Goal: Task Accomplishment & Management: Complete application form

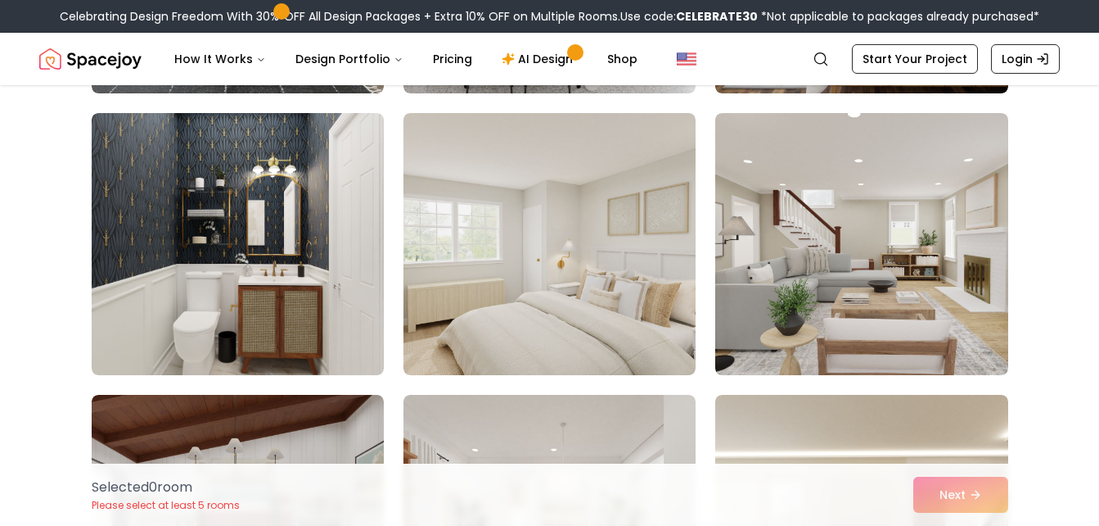
scroll to position [393, 0]
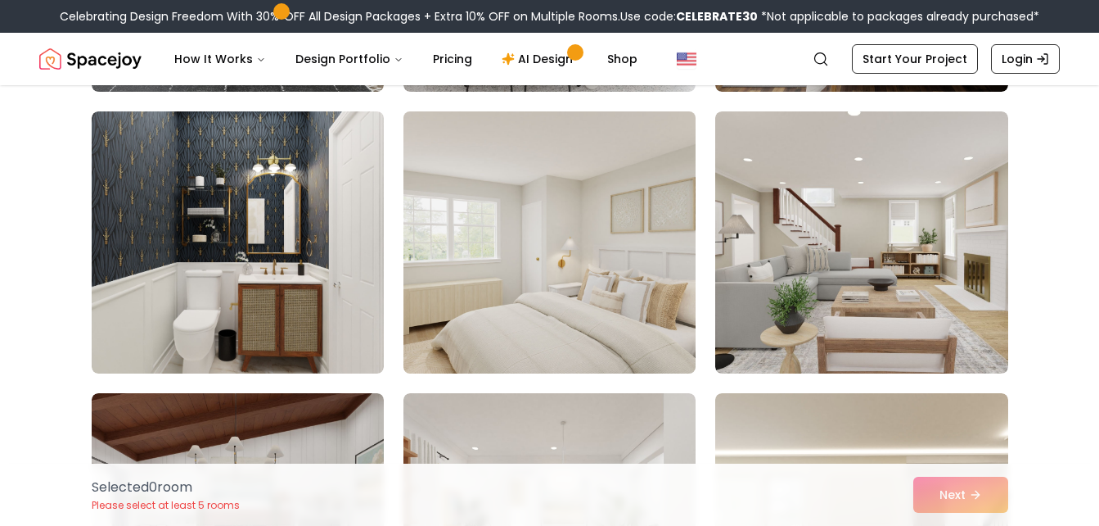
click at [609, 301] on img at bounding box center [549, 242] width 307 height 275
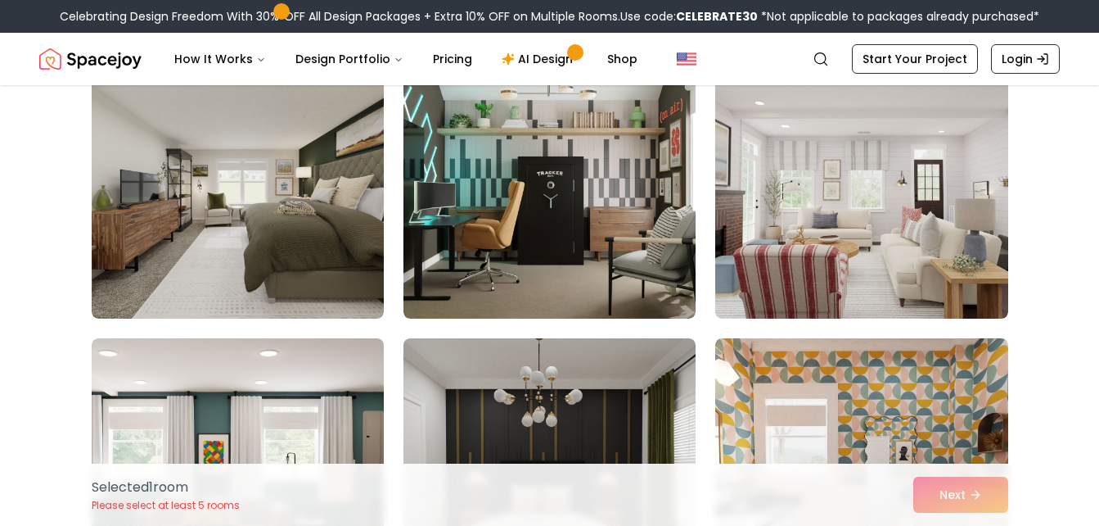
scroll to position [1572, 0]
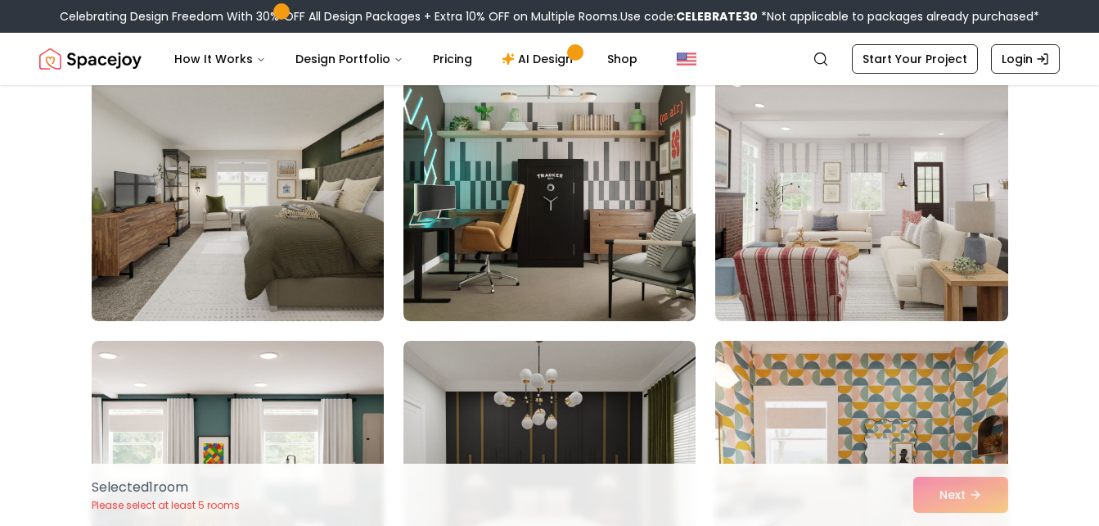
click at [221, 214] on img at bounding box center [237, 189] width 307 height 275
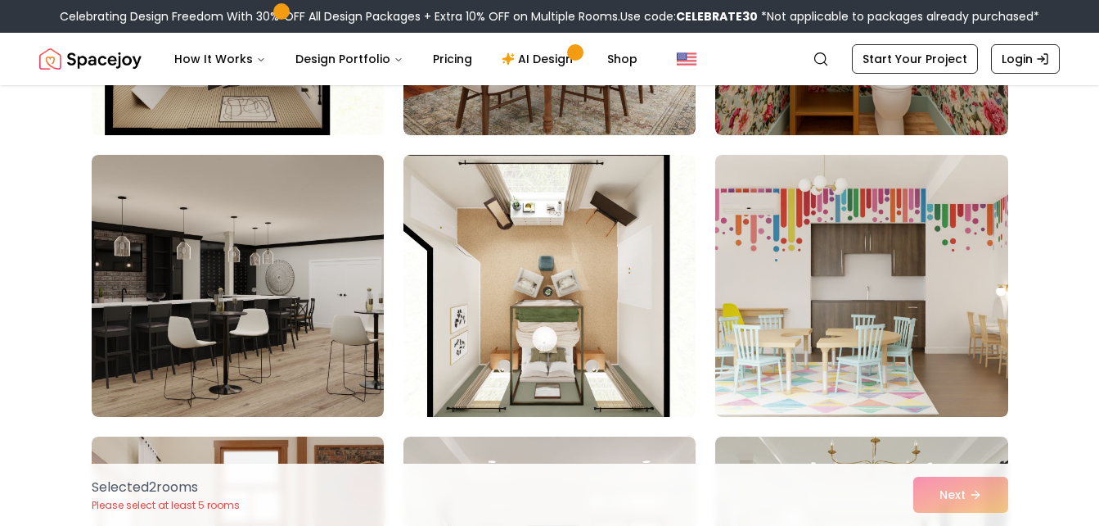
scroll to position [2358, 0]
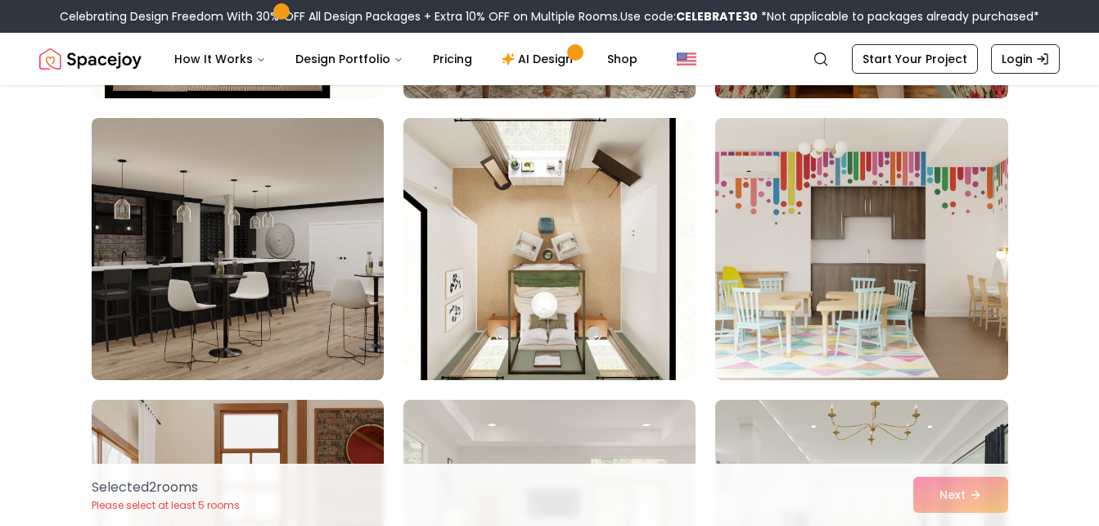
click at [495, 281] on img at bounding box center [549, 248] width 307 height 275
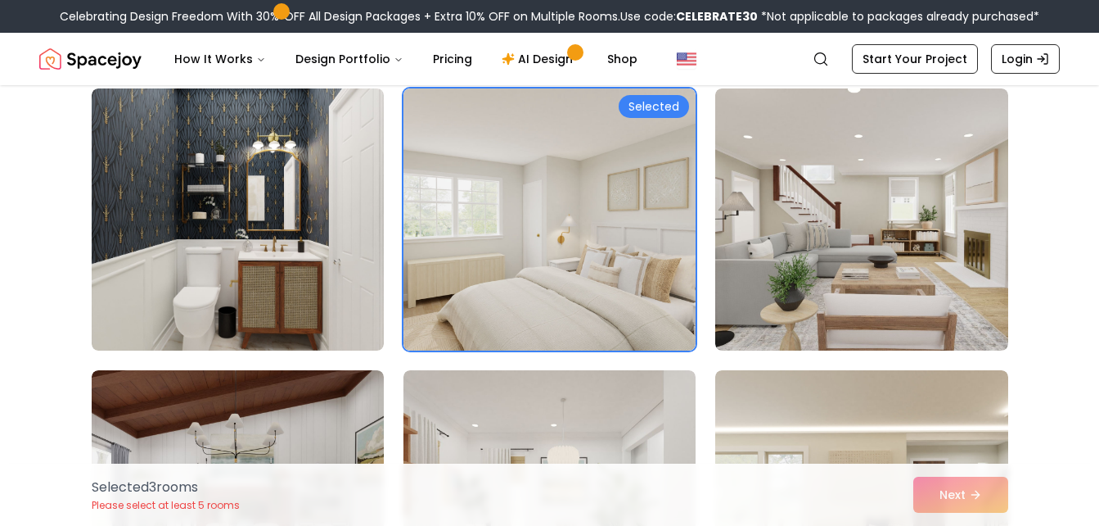
scroll to position [360, 0]
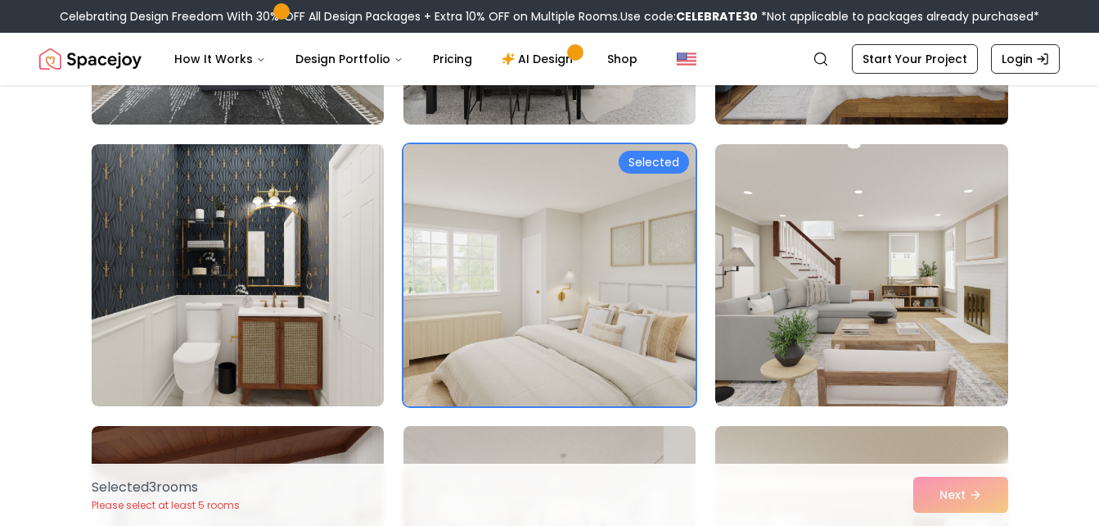
click at [668, 162] on div "Selected" at bounding box center [654, 162] width 70 height 23
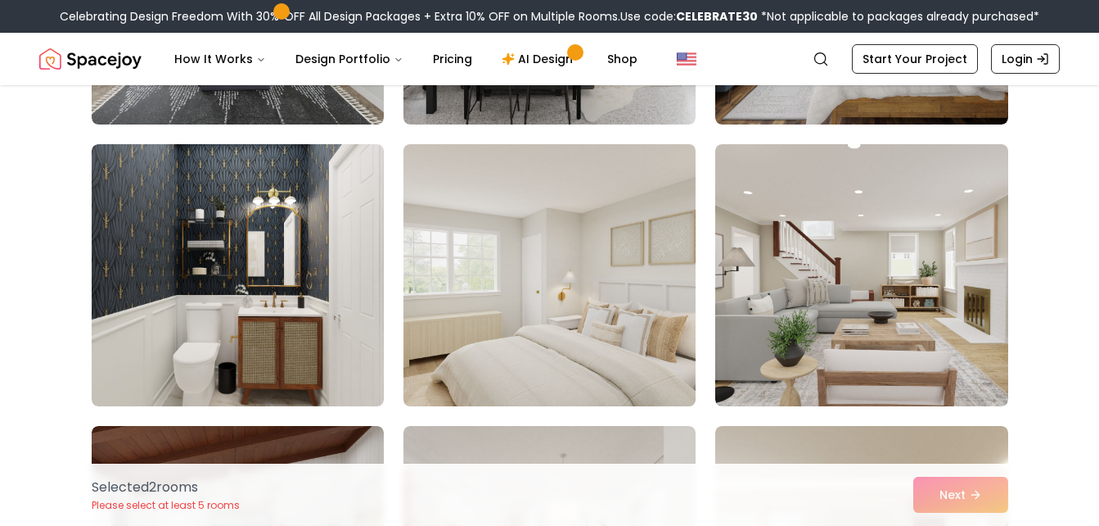
click at [611, 232] on img at bounding box center [549, 275] width 307 height 275
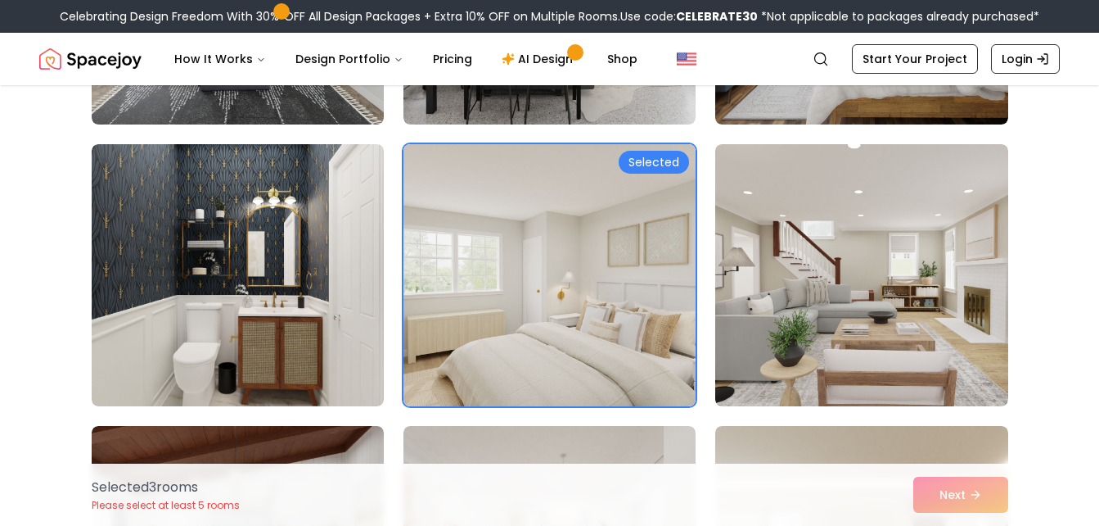
click at [923, 499] on div "Selected 3 room s Please select at least 5 rooms Next" at bounding box center [550, 494] width 943 height 62
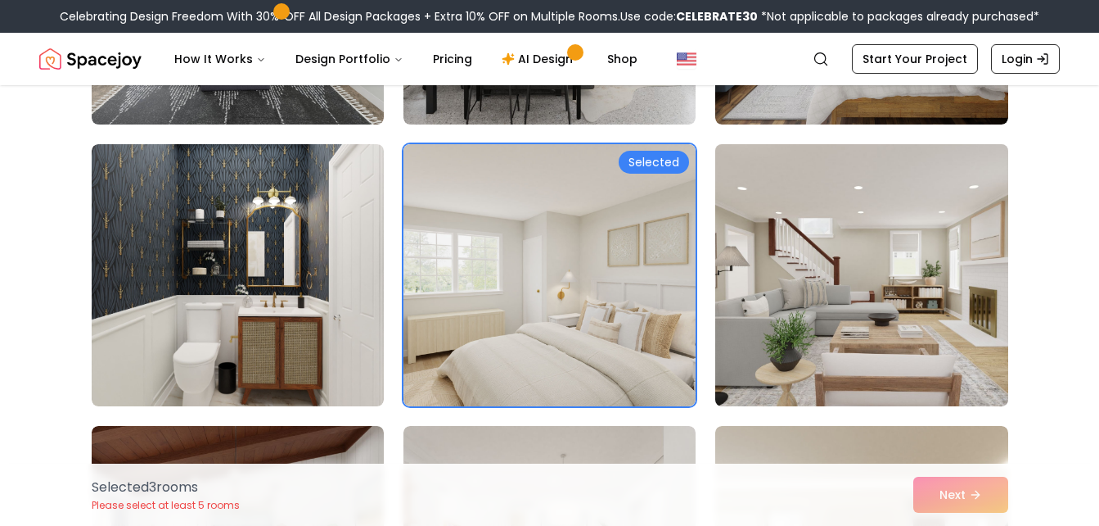
click at [848, 272] on img at bounding box center [861, 275] width 307 height 275
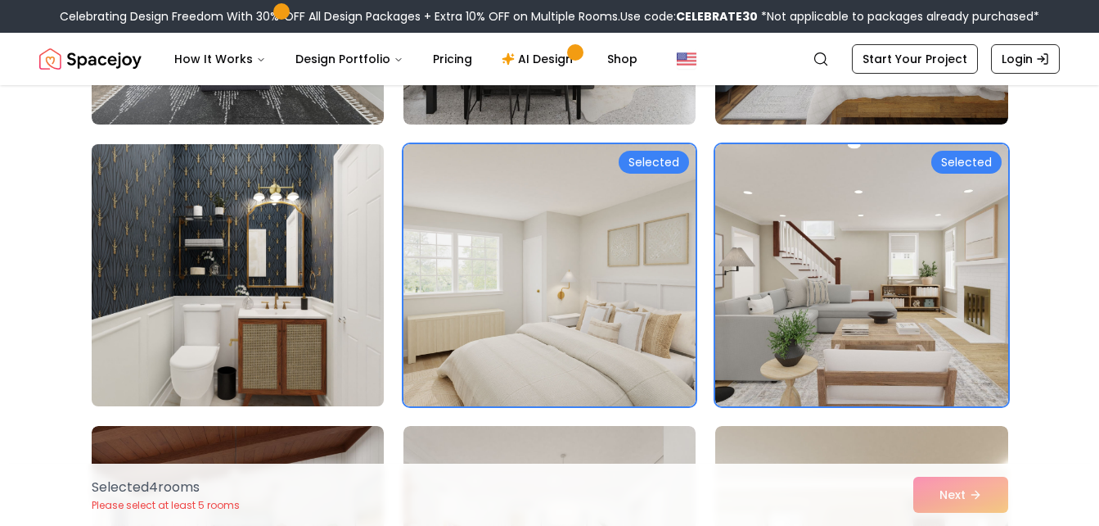
click at [327, 255] on img at bounding box center [237, 275] width 307 height 275
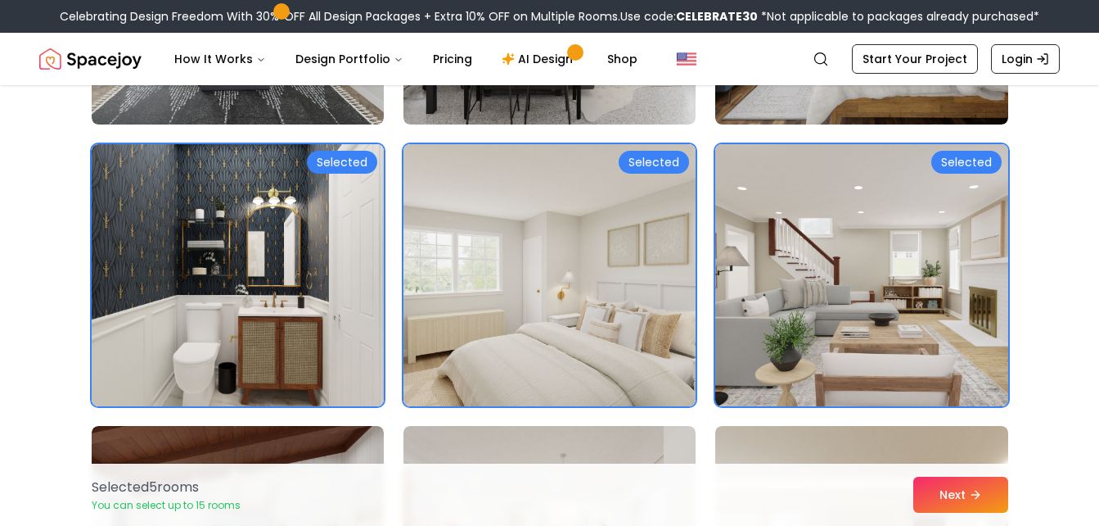
click at [803, 306] on img at bounding box center [861, 275] width 307 height 275
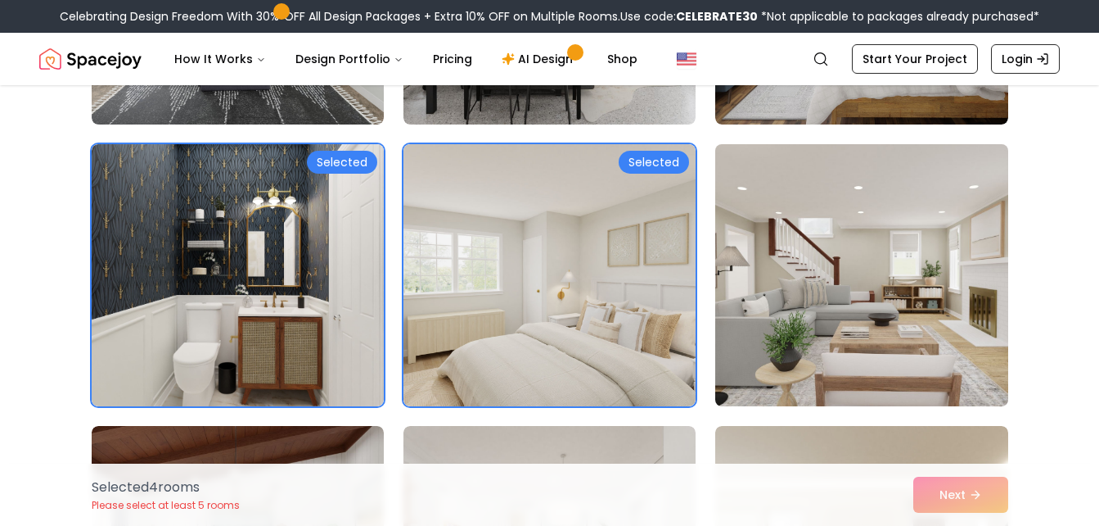
click at [803, 306] on img at bounding box center [861, 275] width 307 height 275
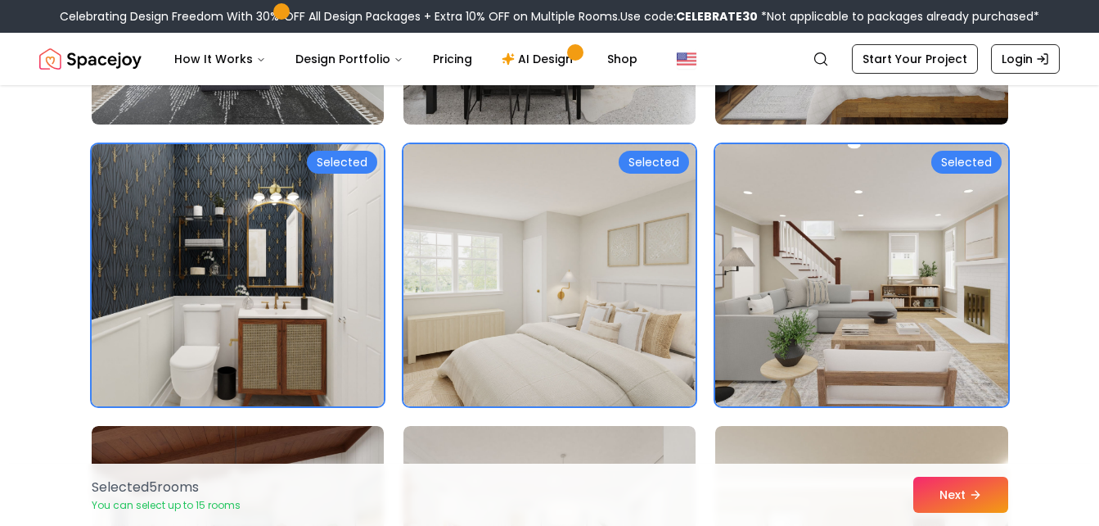
click at [263, 310] on img at bounding box center [237, 275] width 307 height 275
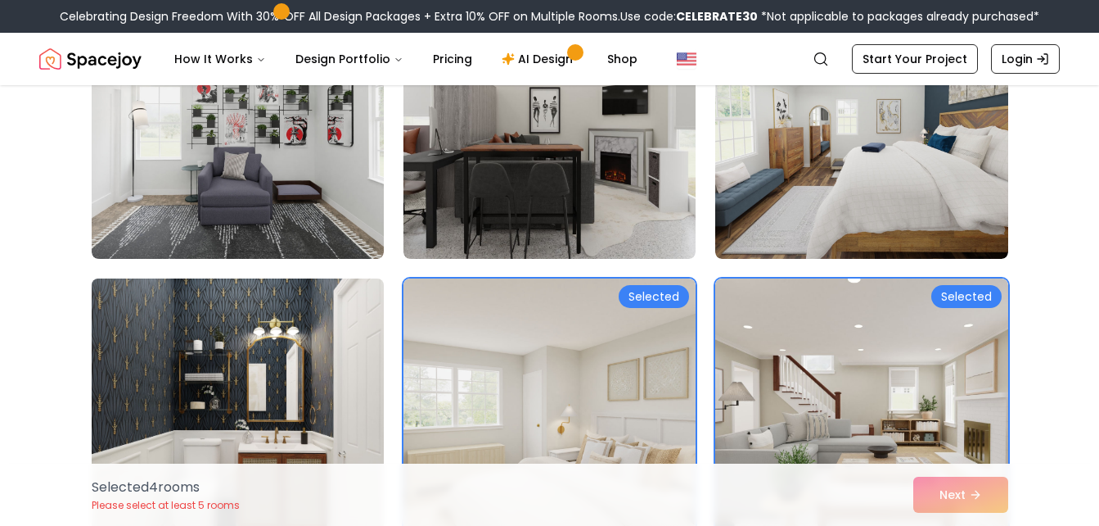
scroll to position [229, 0]
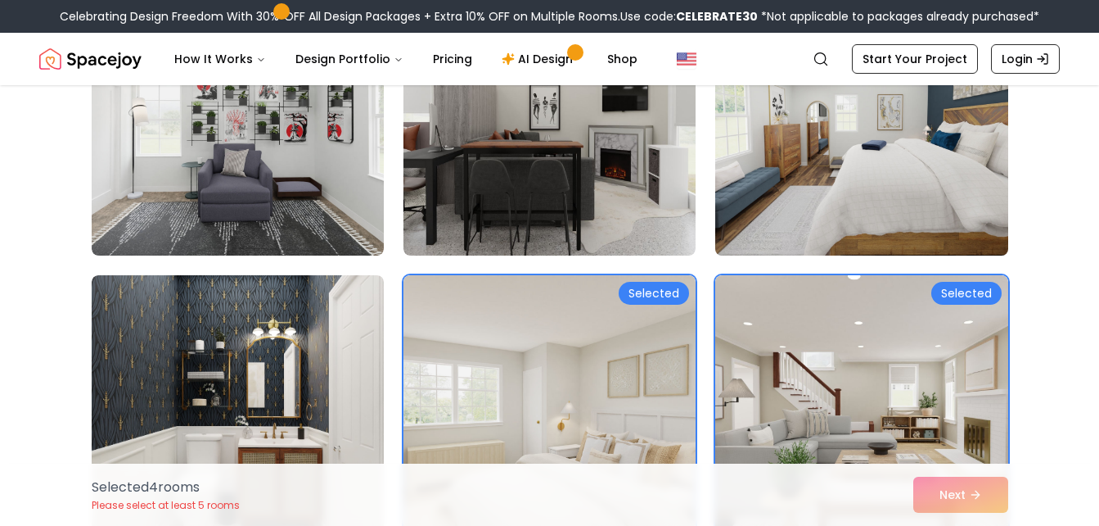
click at [831, 185] on img at bounding box center [861, 124] width 307 height 275
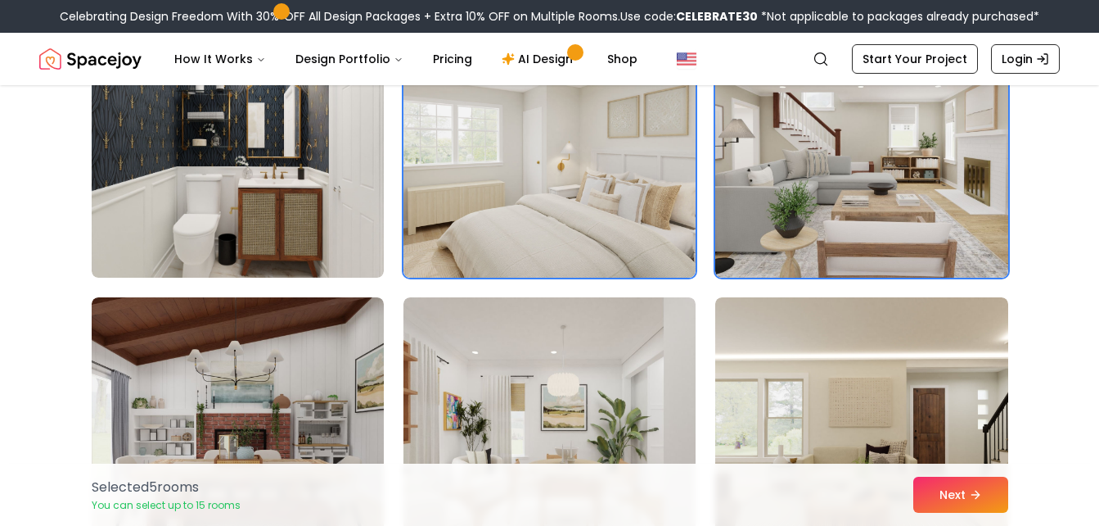
scroll to position [491, 0]
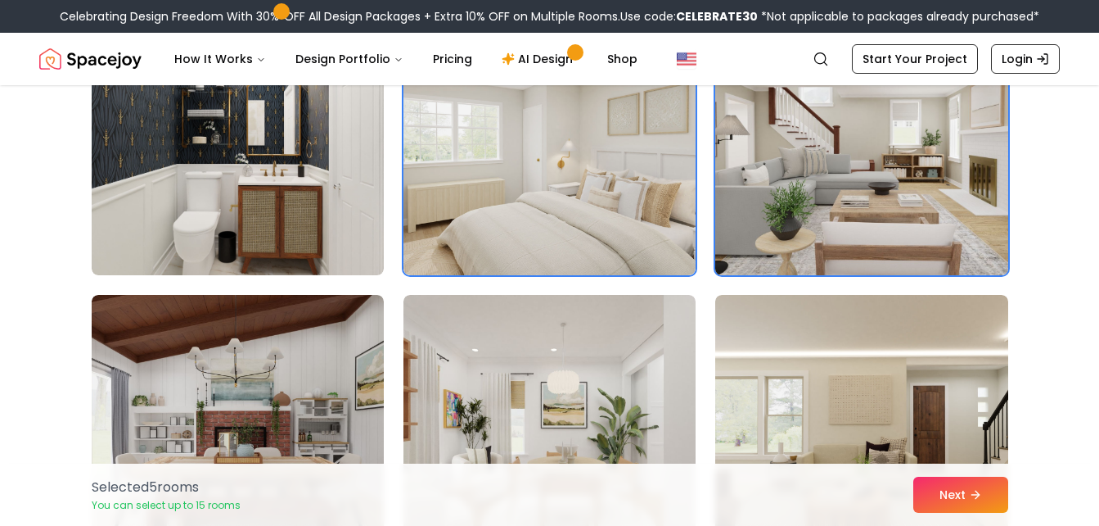
click at [848, 164] on img at bounding box center [861, 144] width 307 height 275
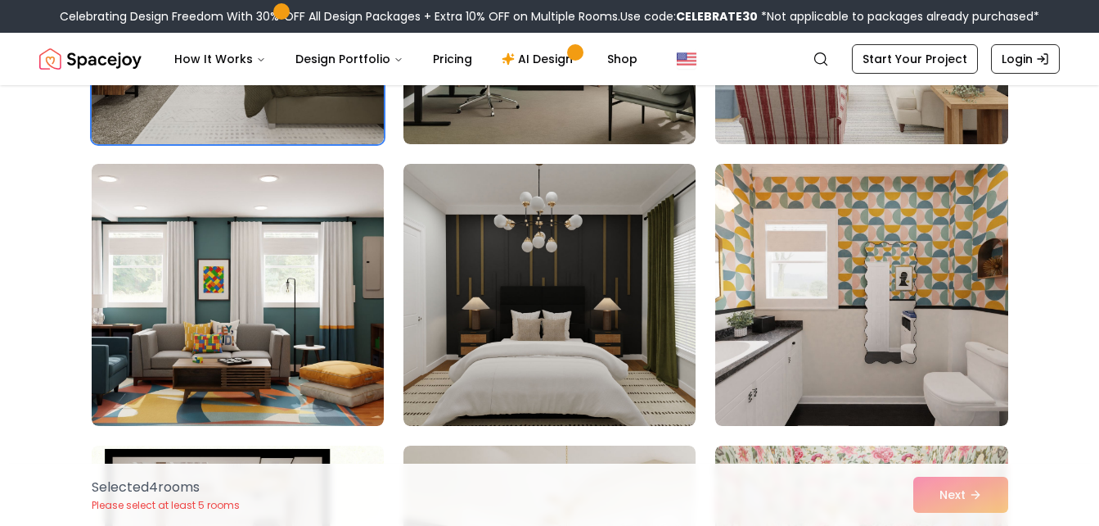
scroll to position [1768, 0]
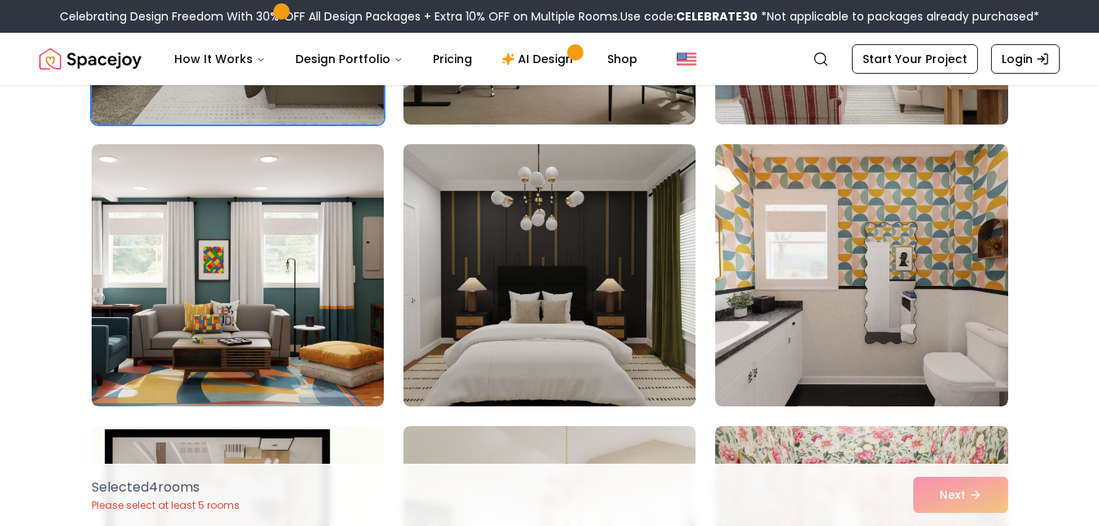
click at [612, 219] on img at bounding box center [549, 275] width 307 height 275
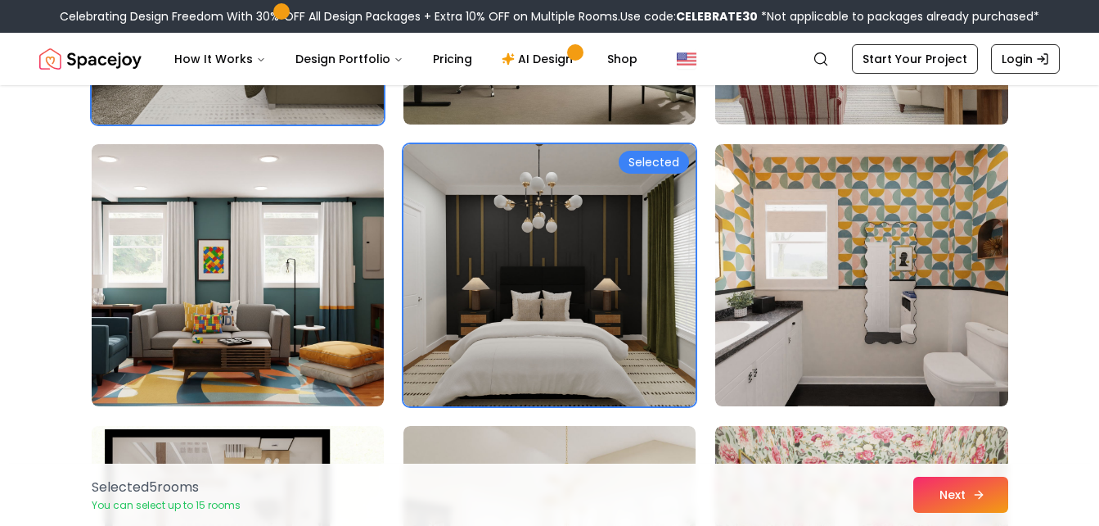
click at [956, 490] on button "Next" at bounding box center [961, 494] width 95 height 36
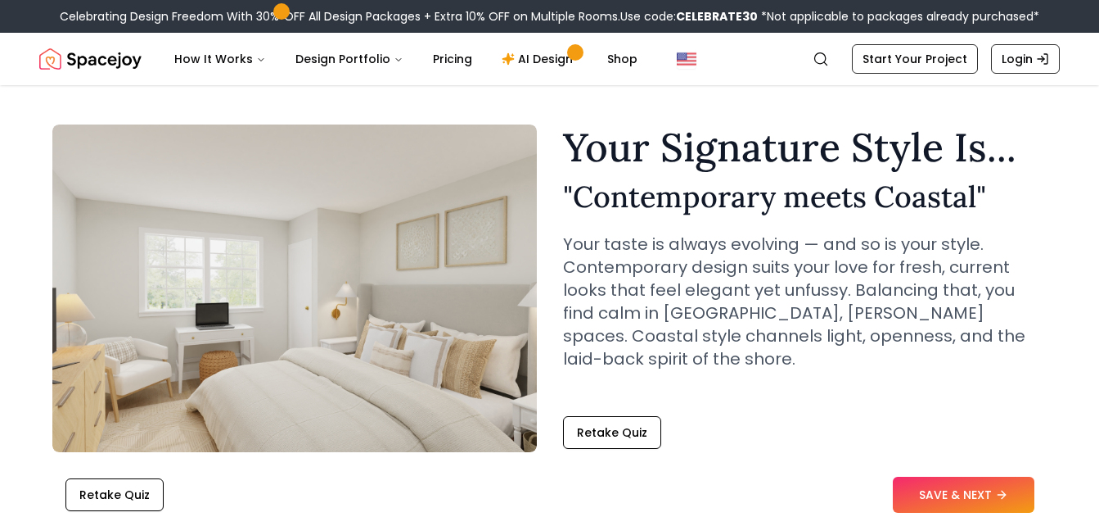
scroll to position [65, 0]
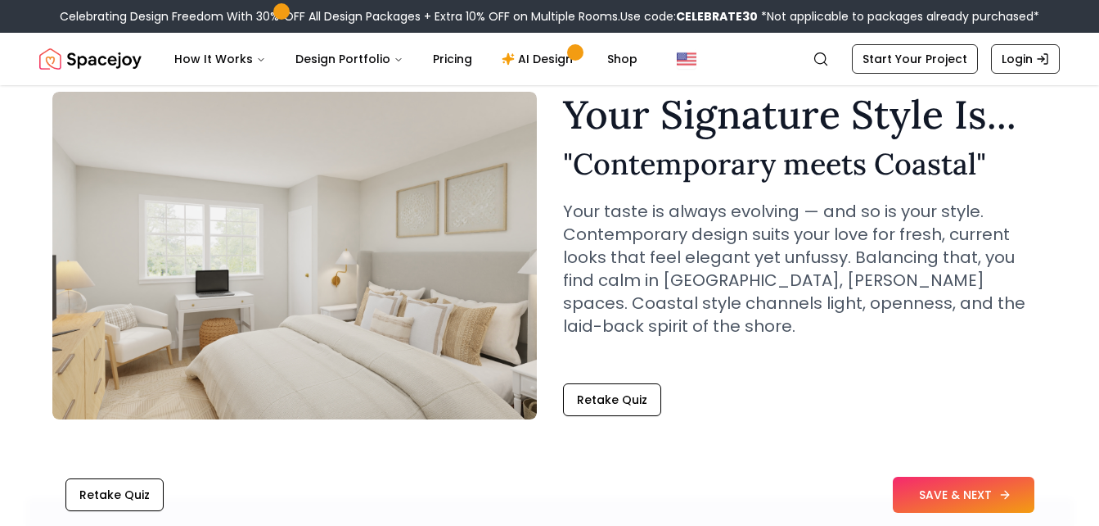
click at [975, 491] on button "SAVE & NEXT" at bounding box center [964, 494] width 142 height 36
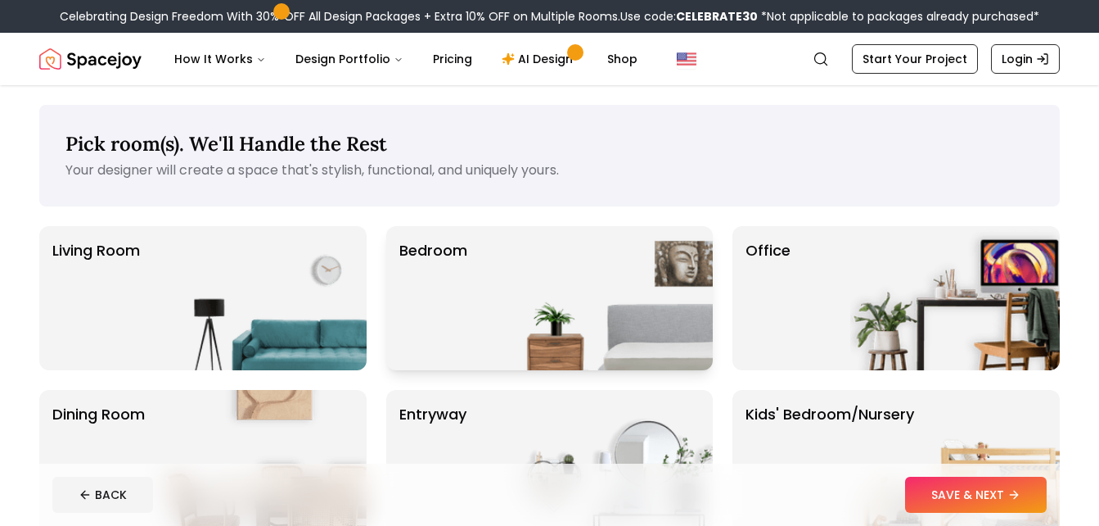
click at [674, 324] on img at bounding box center [608, 298] width 210 height 144
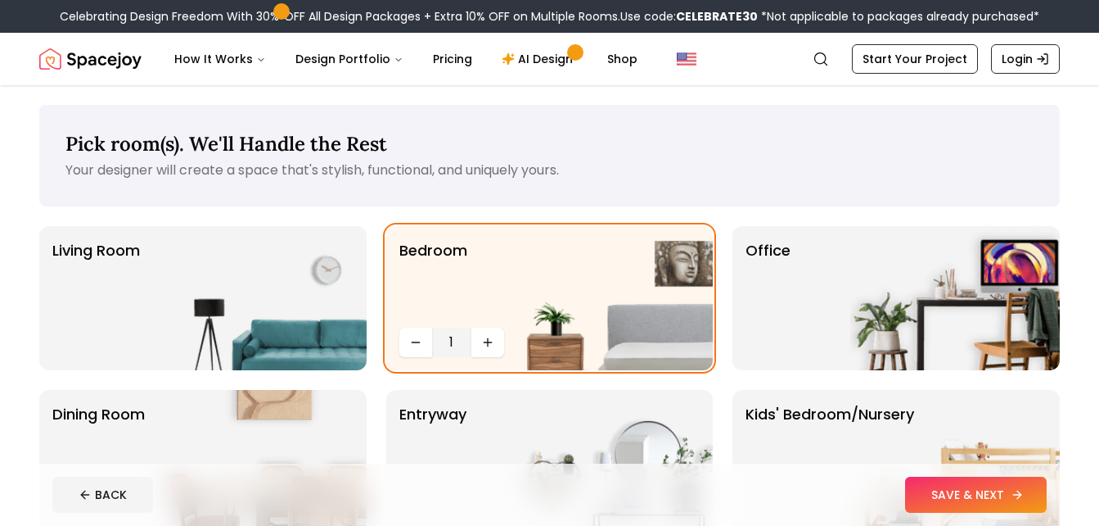
click at [986, 494] on button "SAVE & NEXT" at bounding box center [976, 494] width 142 height 36
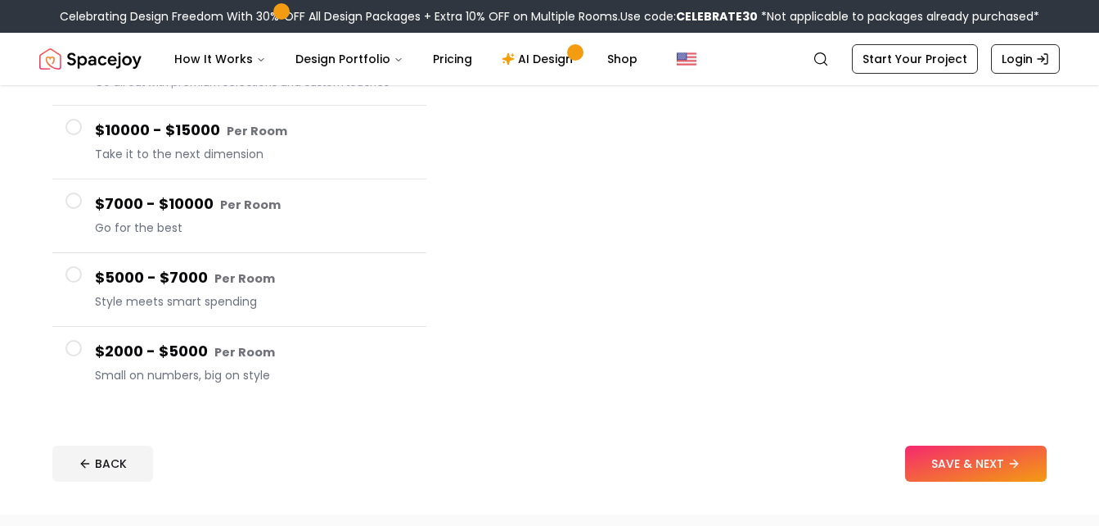
scroll to position [229, 0]
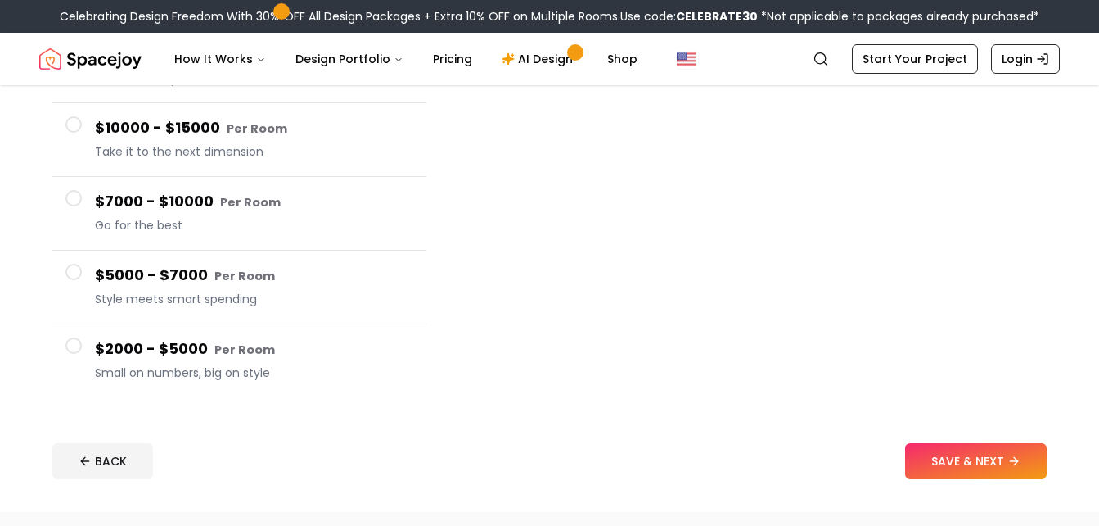
click at [326, 345] on h4 "$2000 - $5000 Per Room" at bounding box center [254, 349] width 318 height 24
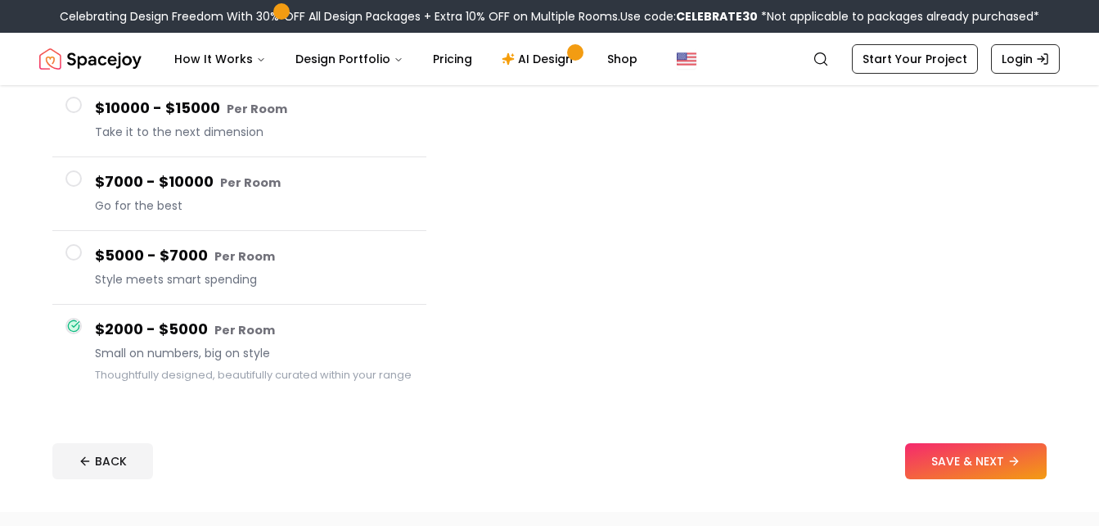
type button "$2000 - $5000"
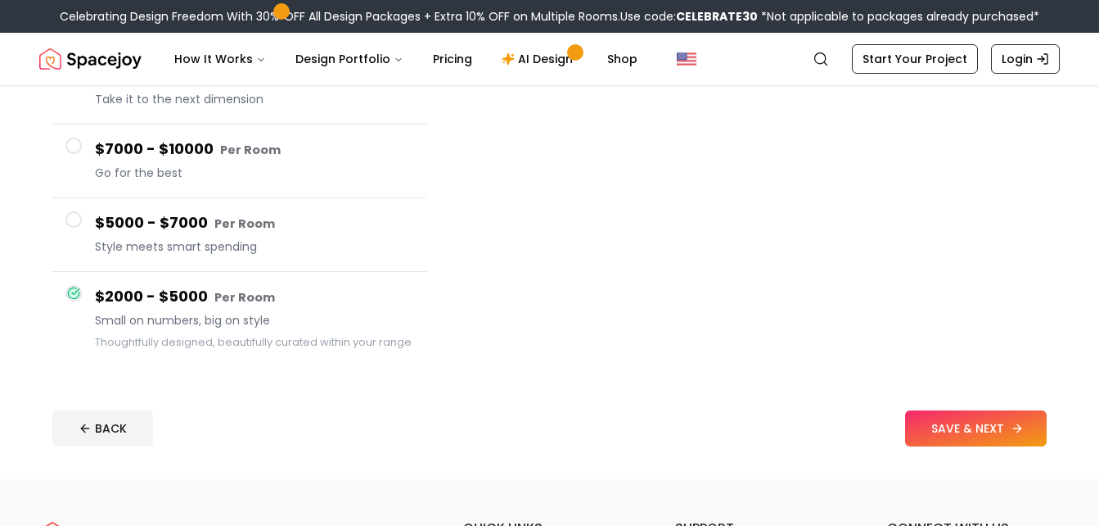
click at [953, 423] on button "SAVE & NEXT" at bounding box center [976, 428] width 142 height 36
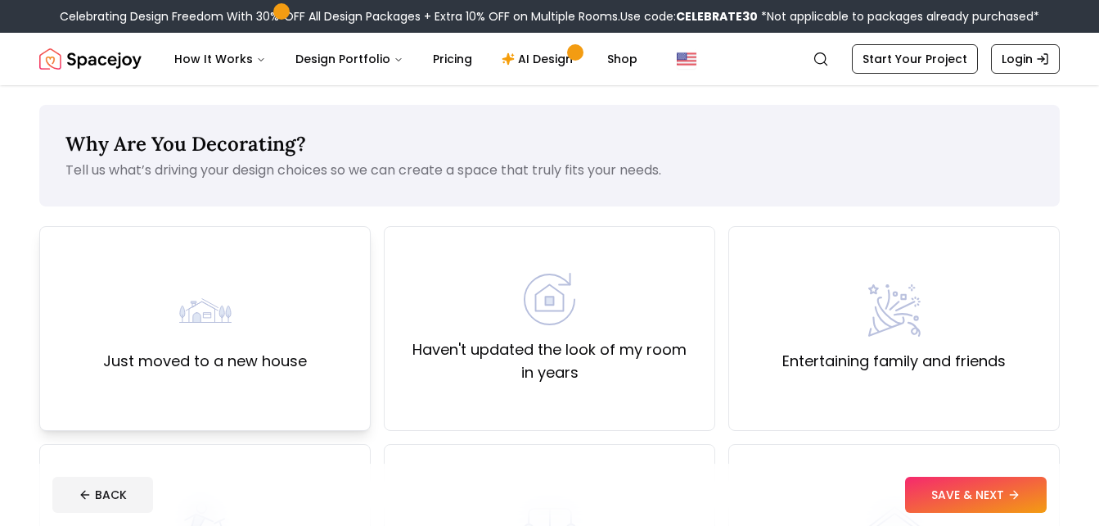
click at [190, 356] on label "Just moved to a new house" at bounding box center [205, 361] width 204 height 23
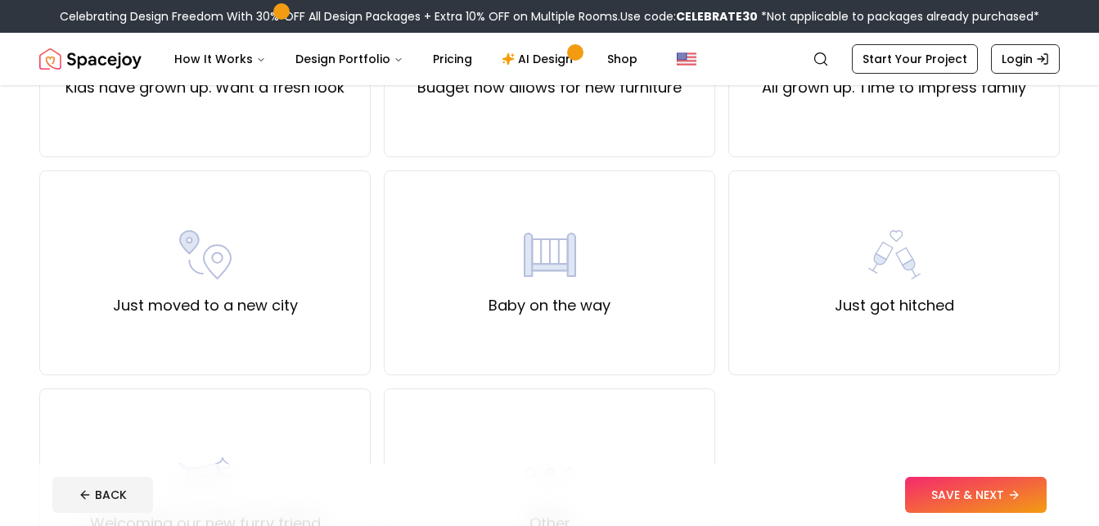
scroll to position [589, 0]
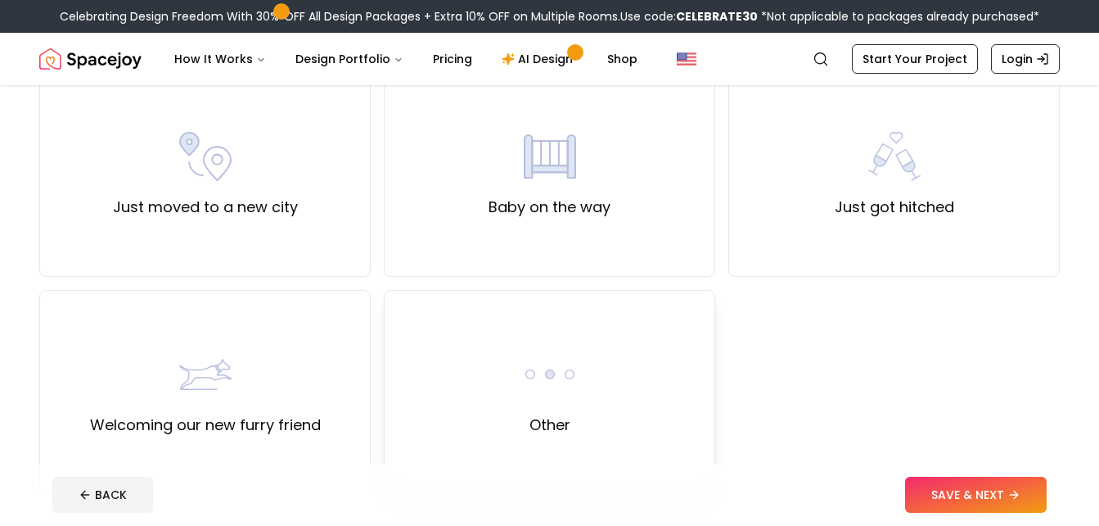
click at [426, 412] on div "Other" at bounding box center [550, 392] width 332 height 205
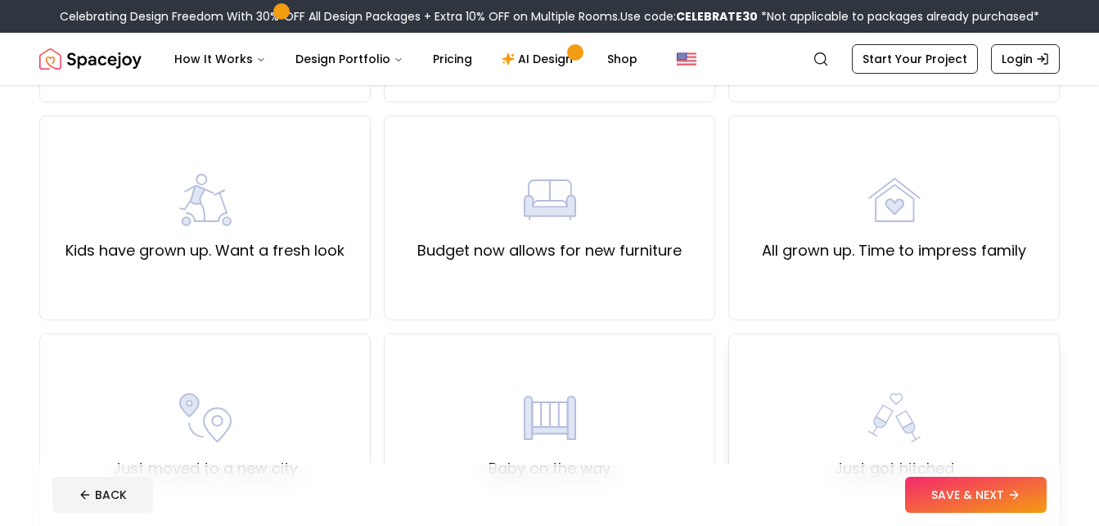
scroll to position [458, 0]
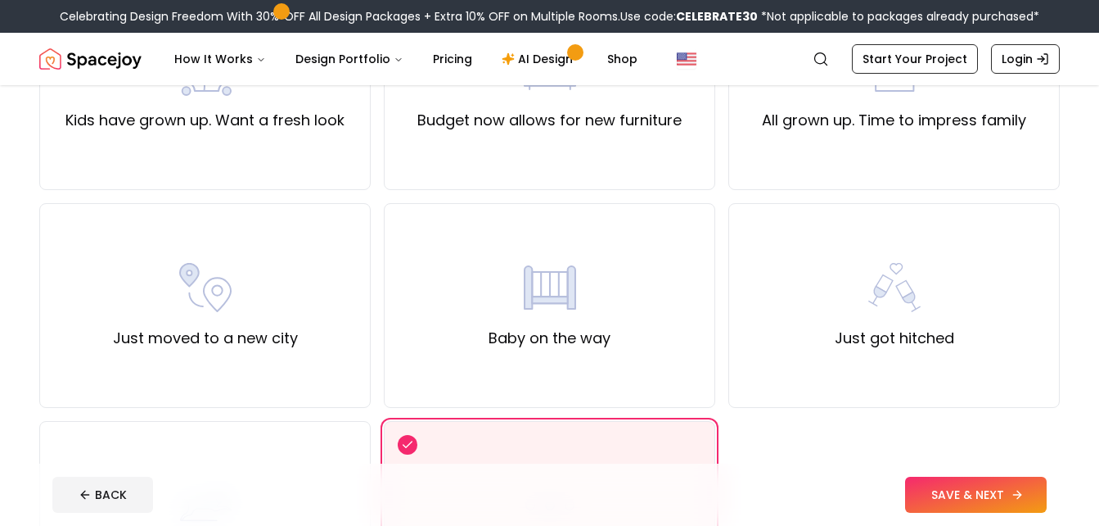
click at [976, 490] on button "SAVE & NEXT" at bounding box center [976, 494] width 142 height 36
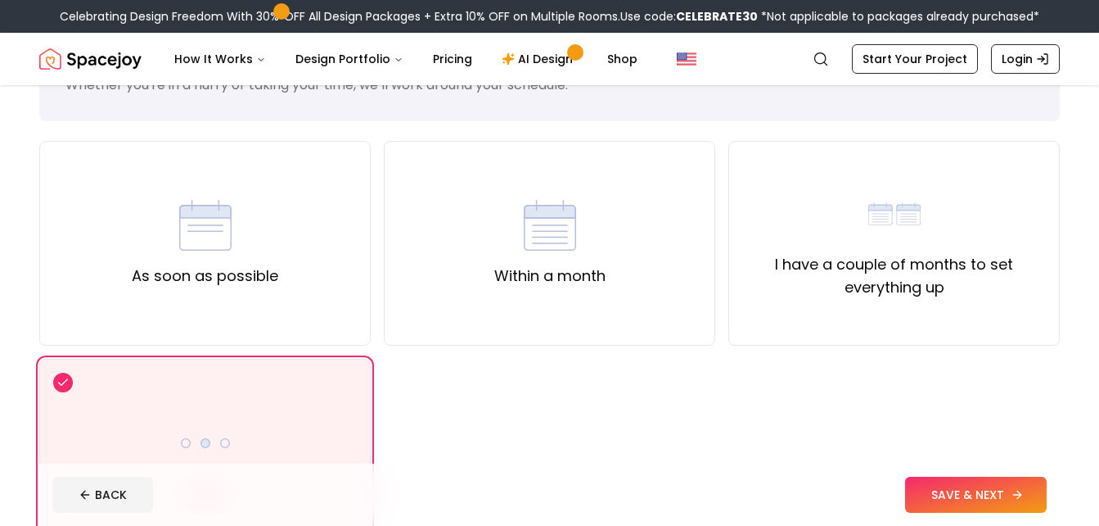
scroll to position [33, 0]
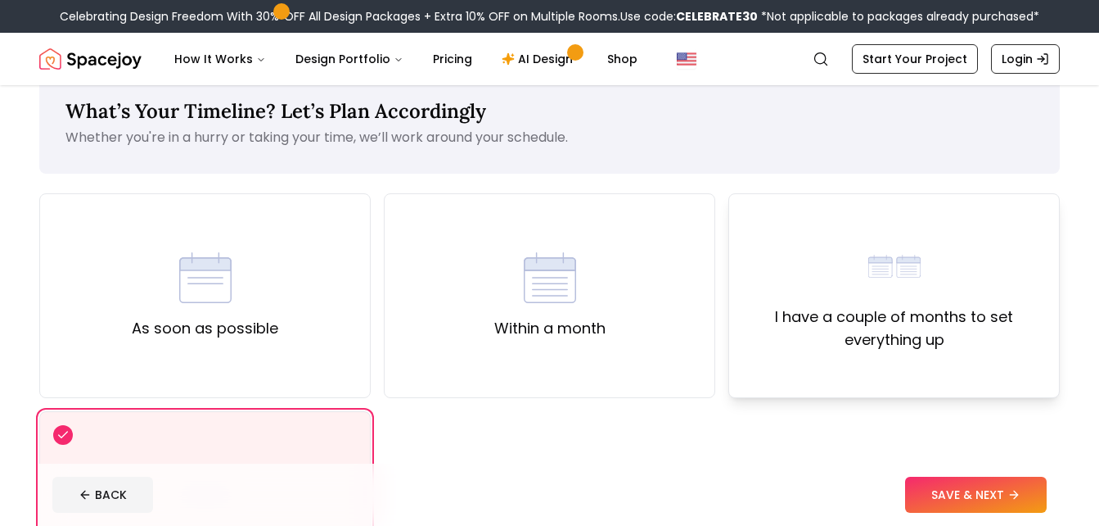
click at [972, 272] on div "I have a couple of months to set everything up" at bounding box center [894, 295] width 304 height 111
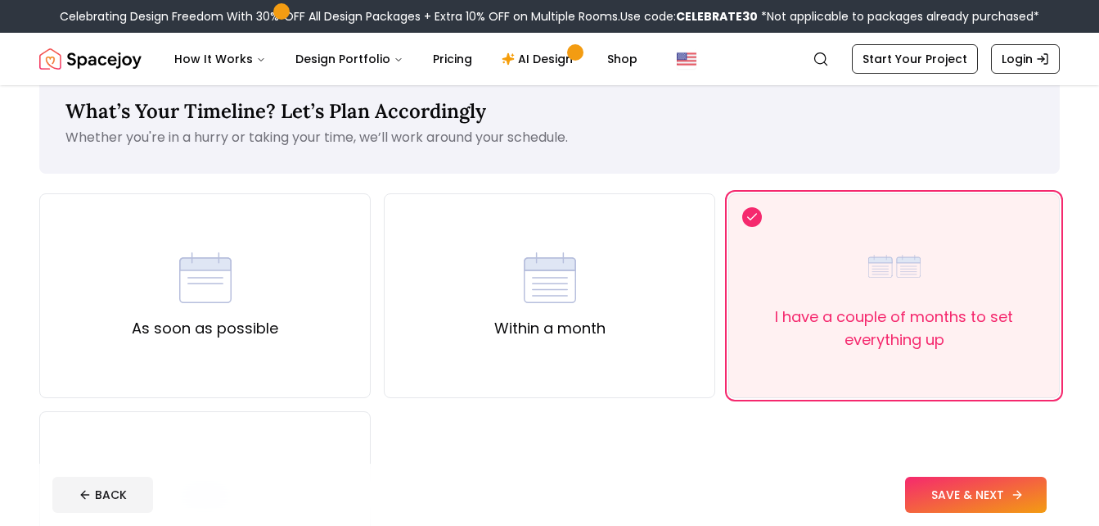
click at [1013, 488] on icon at bounding box center [1017, 494] width 13 height 13
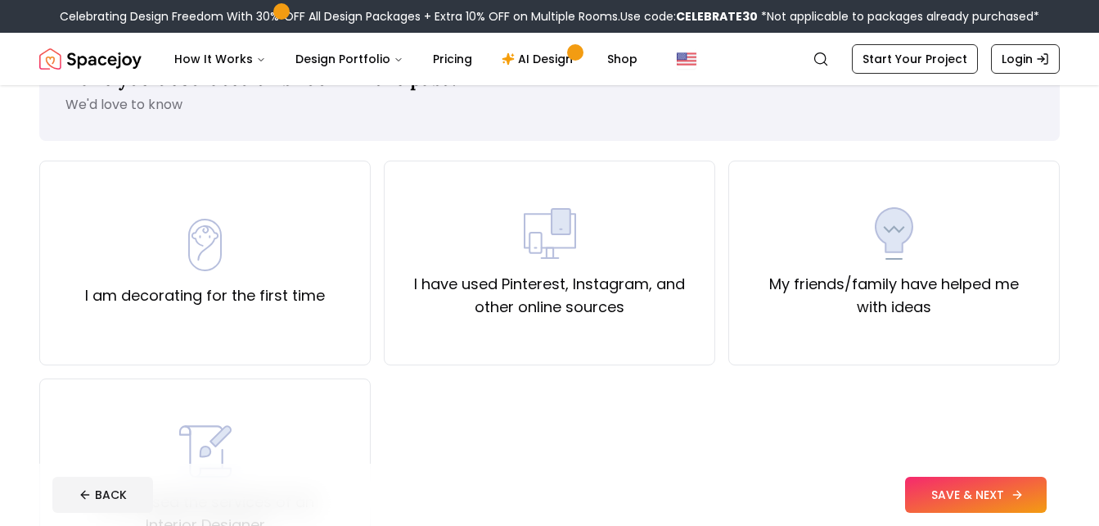
scroll to position [131, 0]
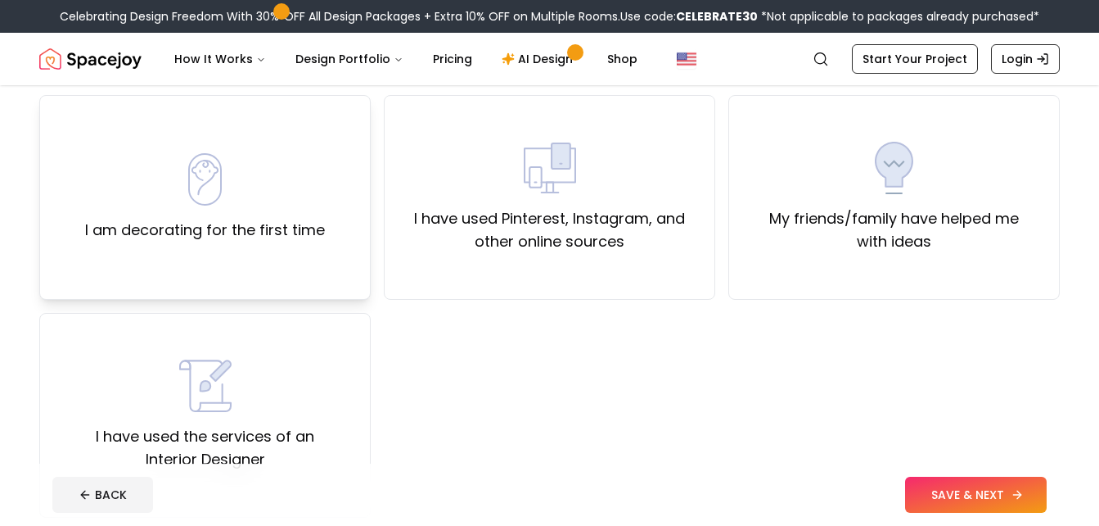
click at [203, 194] on img at bounding box center [205, 179] width 52 height 52
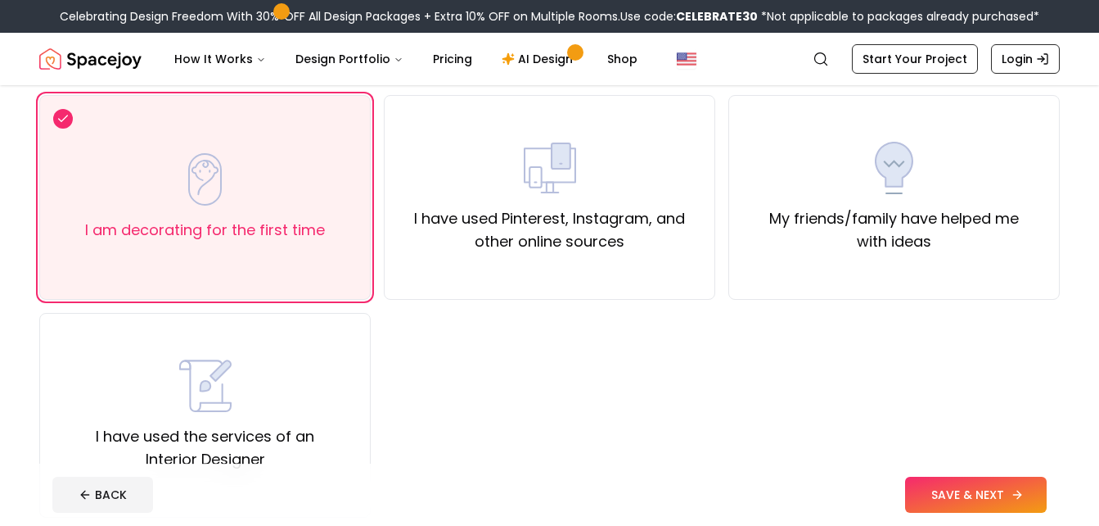
click at [1009, 502] on button "SAVE & NEXT" at bounding box center [976, 494] width 142 height 36
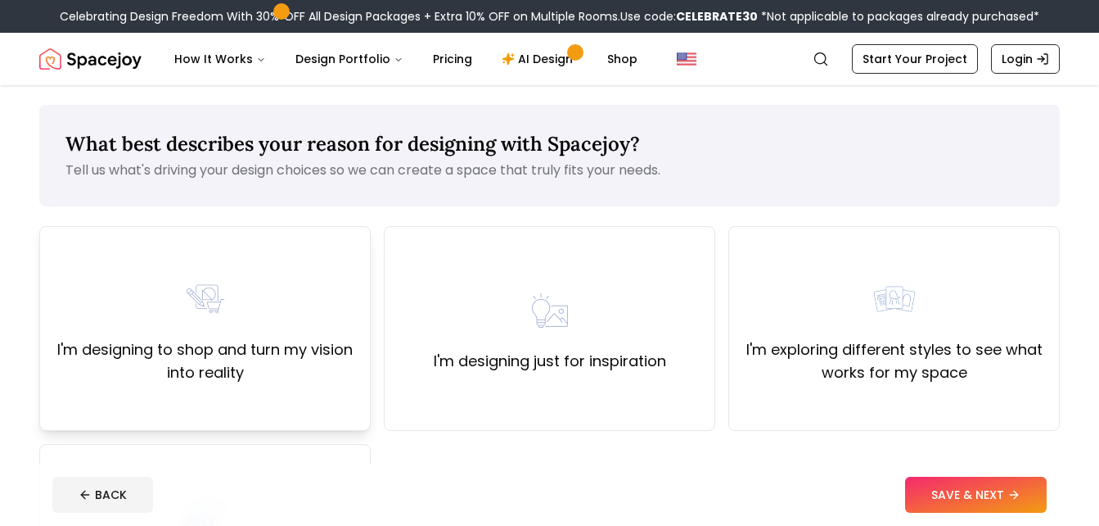
click at [214, 345] on label "I'm designing to shop and turn my vision into reality" at bounding box center [205, 361] width 304 height 46
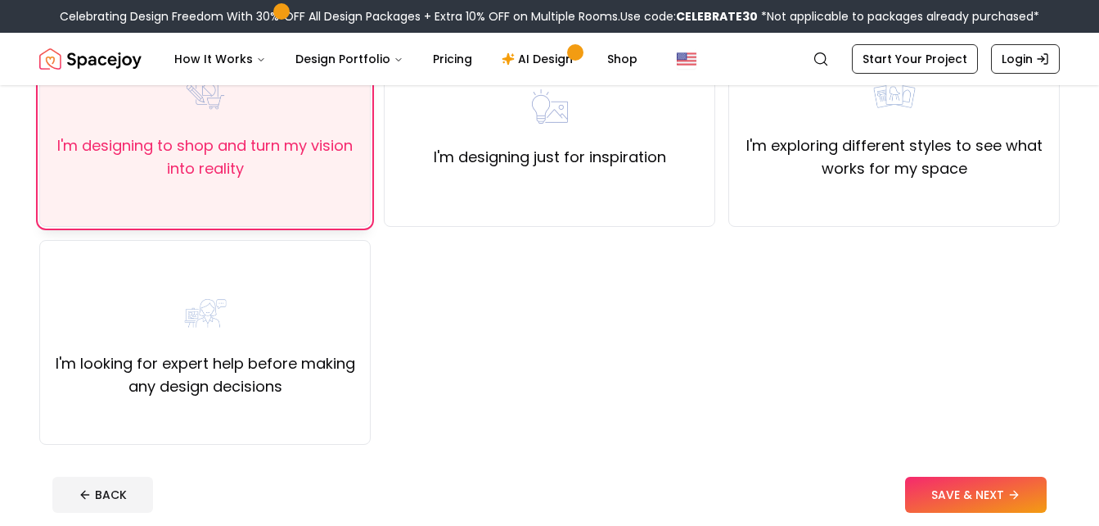
scroll to position [262, 0]
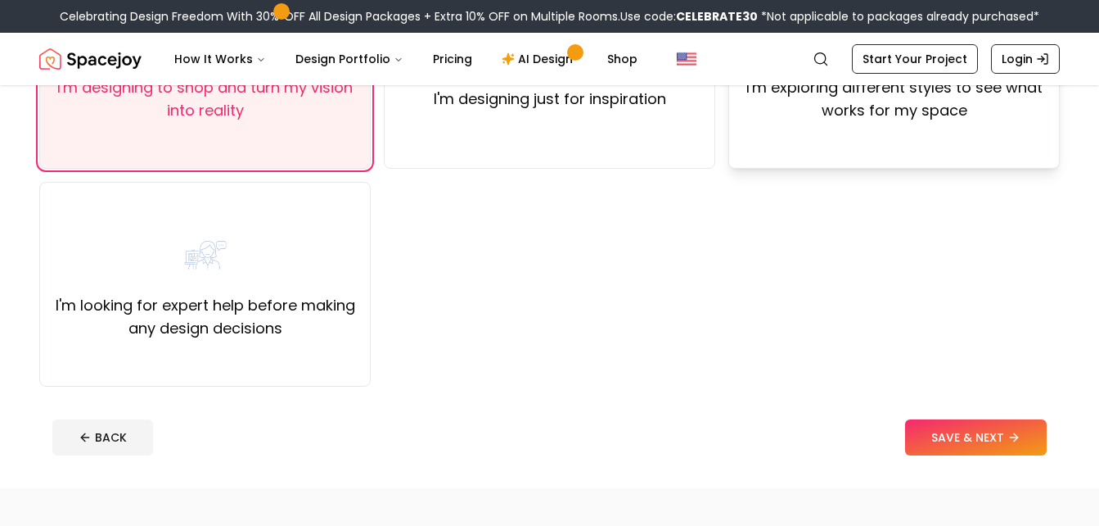
click at [967, 131] on div "I'm exploring different styles to see what works for my space" at bounding box center [895, 66] width 332 height 205
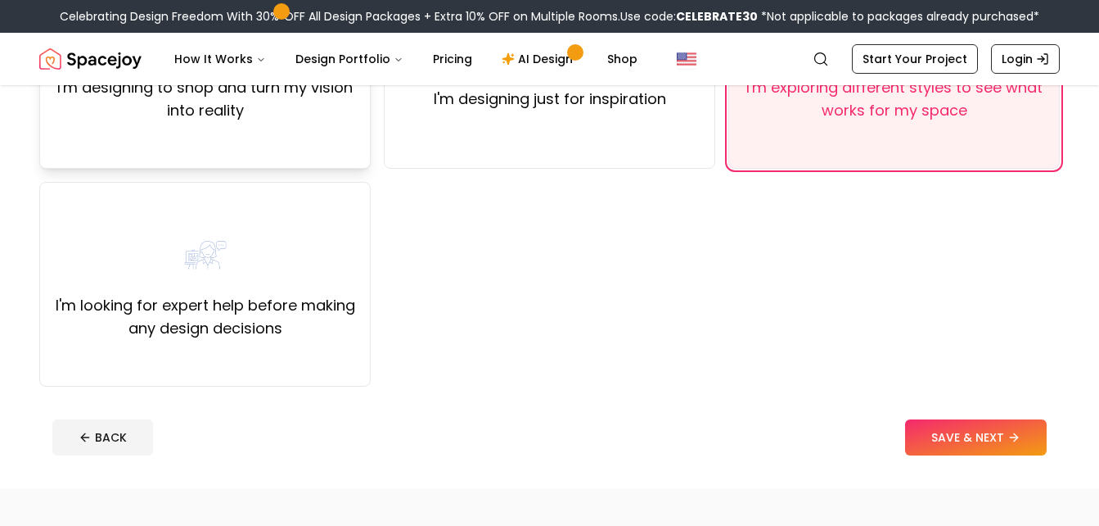
click at [247, 116] on label "I'm designing to shop and turn my vision into reality" at bounding box center [205, 99] width 304 height 46
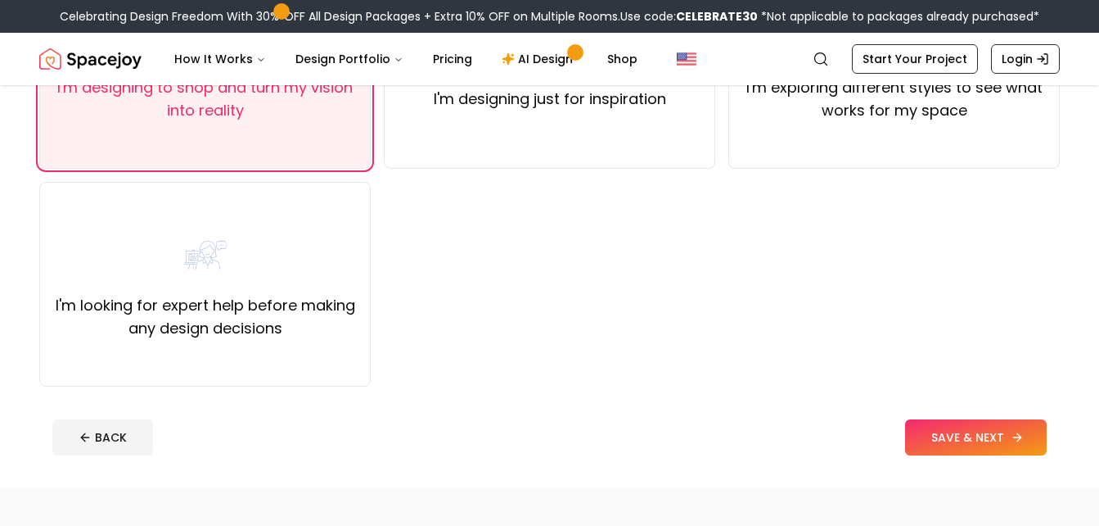
click at [936, 436] on button "SAVE & NEXT" at bounding box center [976, 437] width 142 height 36
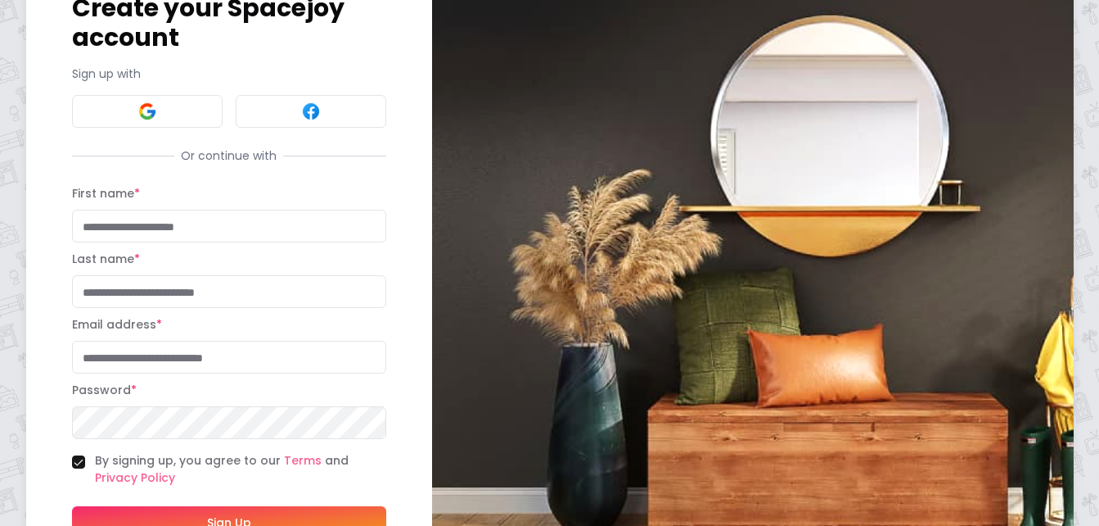
scroll to position [97, 0]
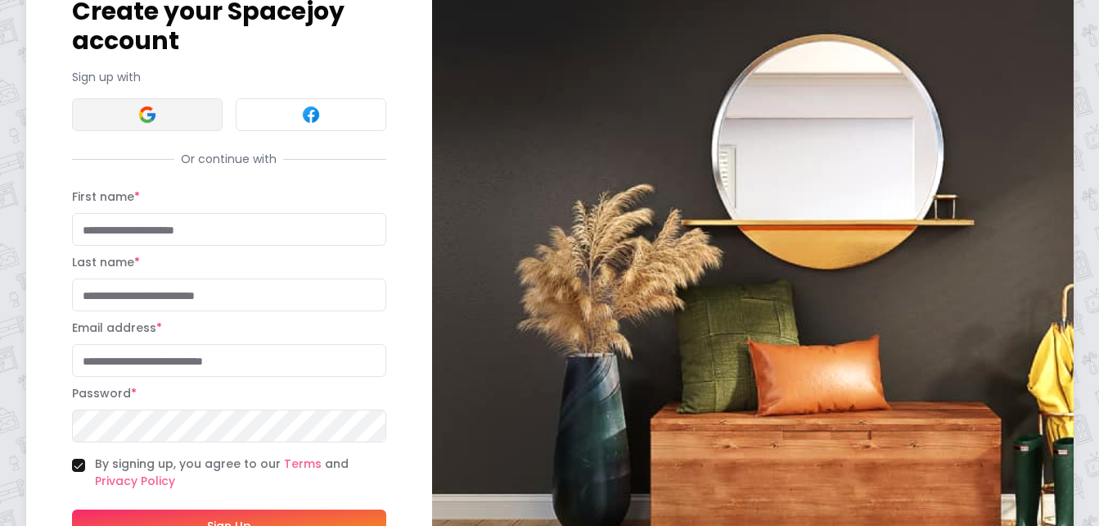
click at [175, 120] on button at bounding box center [147, 114] width 151 height 33
